Goal: Task Accomplishment & Management: Use online tool/utility

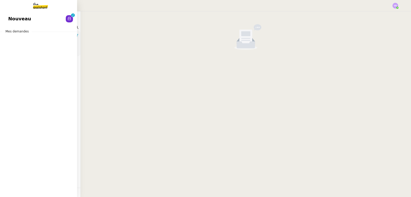
drag, startPoint x: 13, startPoint y: 19, endPoint x: 67, endPoint y: 29, distance: 54.1
click at [13, 19] on span "Nouveau" at bounding box center [19, 19] width 23 height 8
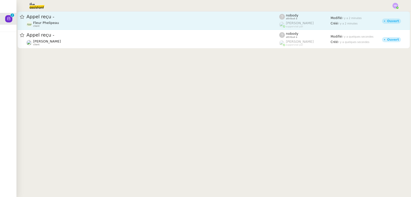
click at [143, 24] on div "Fleur Phelipeau client" at bounding box center [152, 24] width 253 height 7
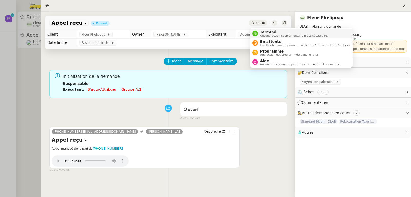
click at [268, 33] on span "Terminé" at bounding box center [294, 32] width 68 height 4
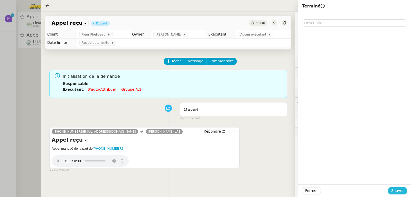
click at [401, 189] on span "Sauver" at bounding box center [397, 190] width 13 height 6
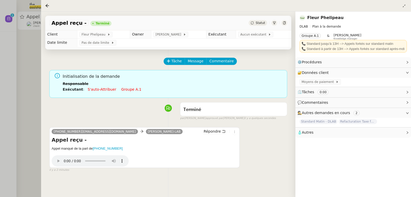
click at [31, 79] on div at bounding box center [205, 98] width 411 height 197
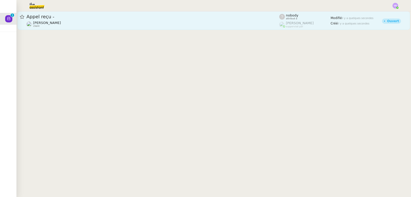
click at [61, 24] on span "[PERSON_NAME]" at bounding box center [47, 23] width 28 height 4
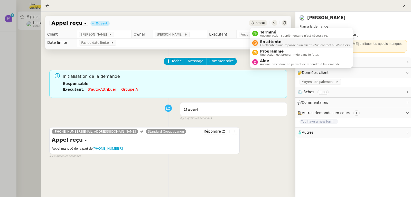
drag, startPoint x: 262, startPoint y: 25, endPoint x: 276, endPoint y: 39, distance: 19.3
click at [266, 32] on span "Terminé" at bounding box center [294, 32] width 68 height 4
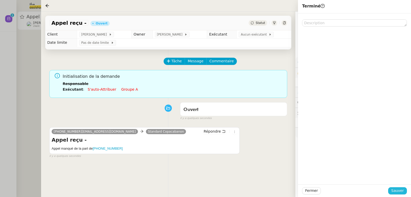
click at [399, 193] on button "Sauver" at bounding box center [397, 190] width 19 height 7
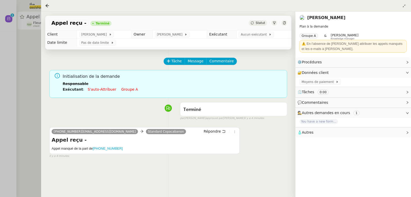
click at [33, 45] on div at bounding box center [205, 98] width 411 height 197
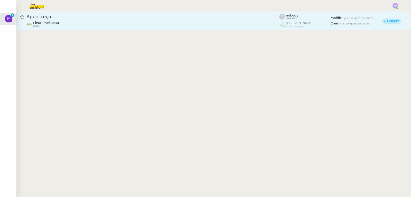
click at [76, 25] on div "Fleur Phelipeau client" at bounding box center [152, 24] width 253 height 7
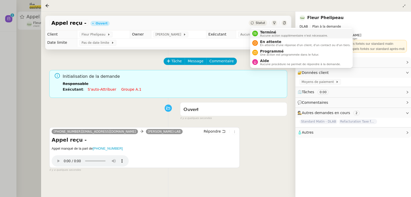
click at [263, 30] on span "Terminé" at bounding box center [294, 32] width 68 height 4
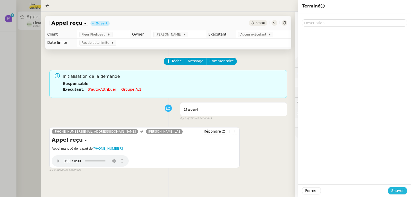
click at [401, 188] on span "Sauver" at bounding box center [397, 190] width 13 height 6
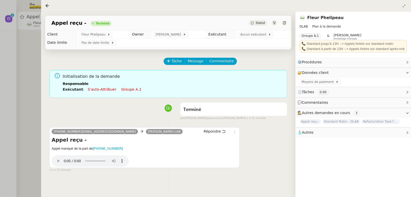
click at [17, 35] on div at bounding box center [205, 98] width 411 height 197
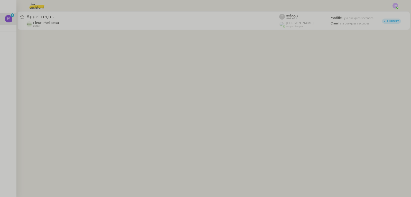
click at [44, 28] on link "Appel reçu - Fleur Phelipeau client nobody attribué à [PERSON_NAME] suppervisé …" at bounding box center [213, 20] width 393 height 19
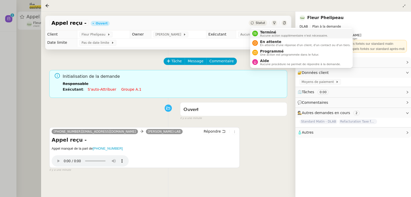
click at [264, 33] on span "Terminé" at bounding box center [294, 32] width 68 height 4
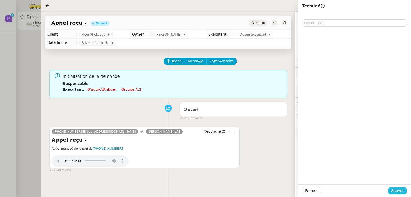
click at [397, 189] on span "Sauver" at bounding box center [397, 190] width 13 height 6
